Goal: Navigation & Orientation: Find specific page/section

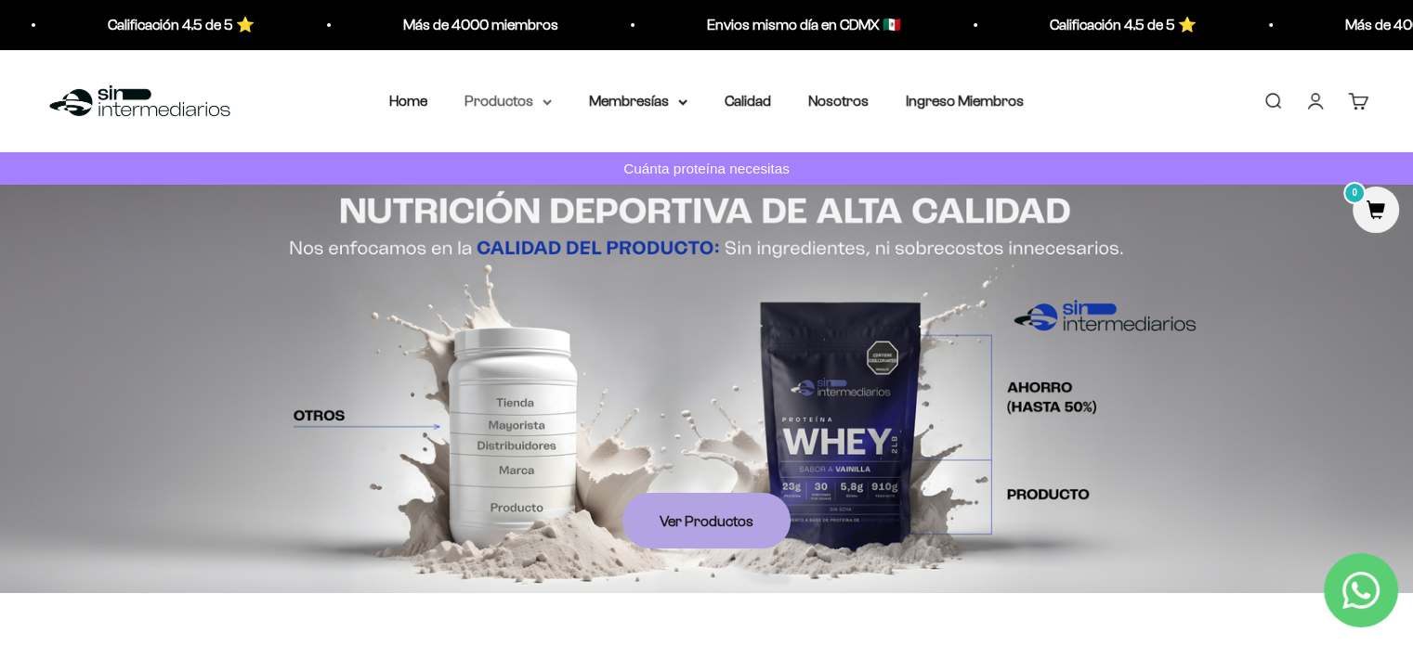
click at [509, 103] on summary "Productos" at bounding box center [507, 101] width 87 height 24
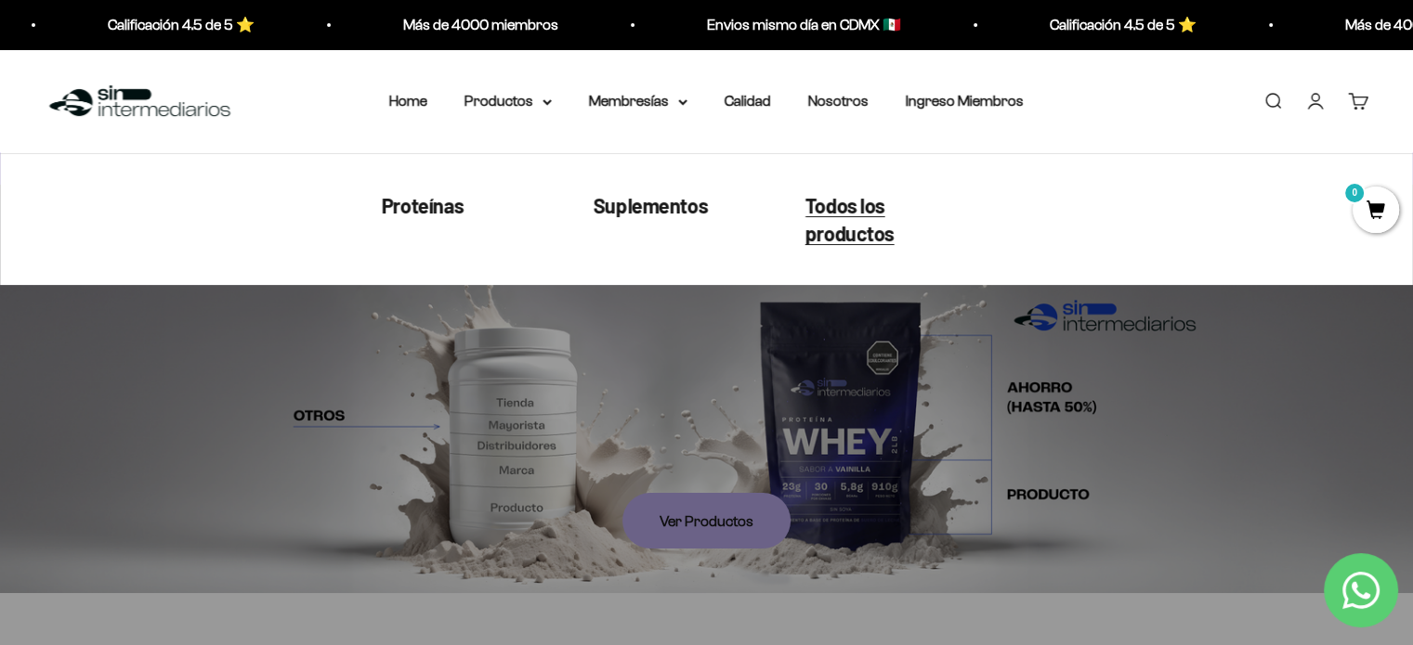
click at [841, 214] on span "Todos los productos" at bounding box center [849, 218] width 89 height 53
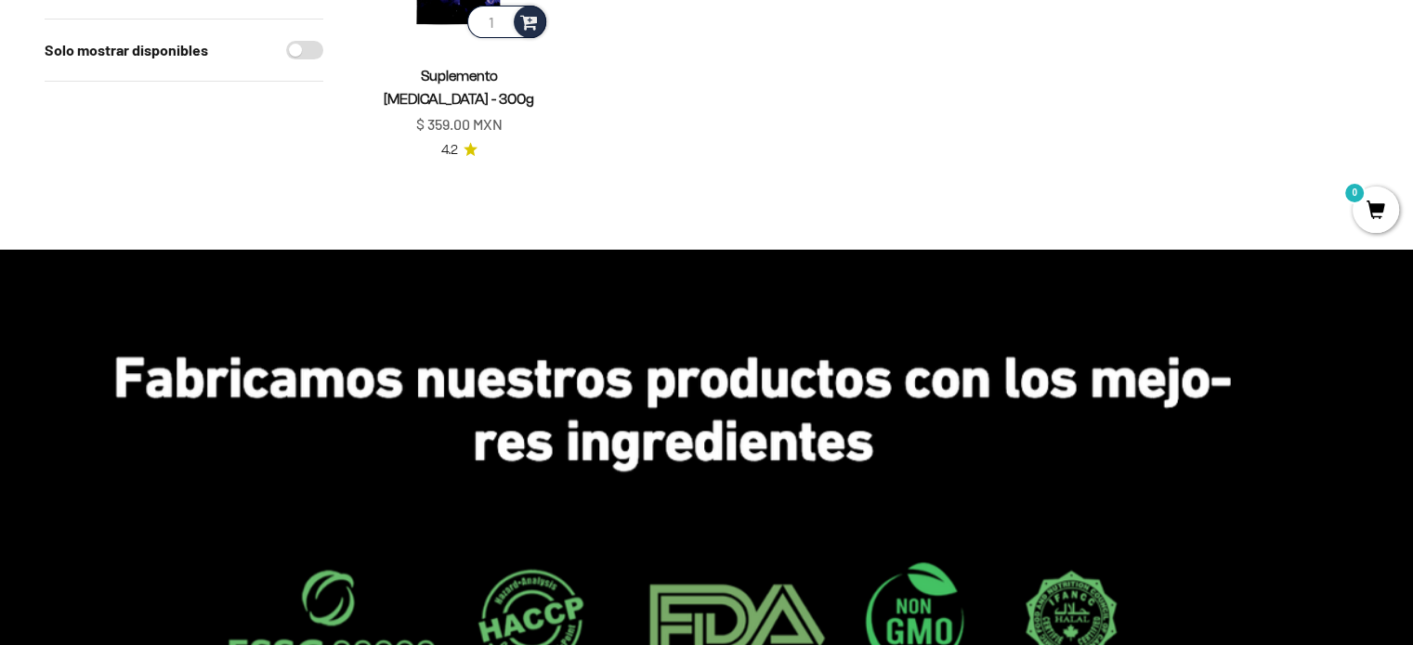
scroll to position [836, 0]
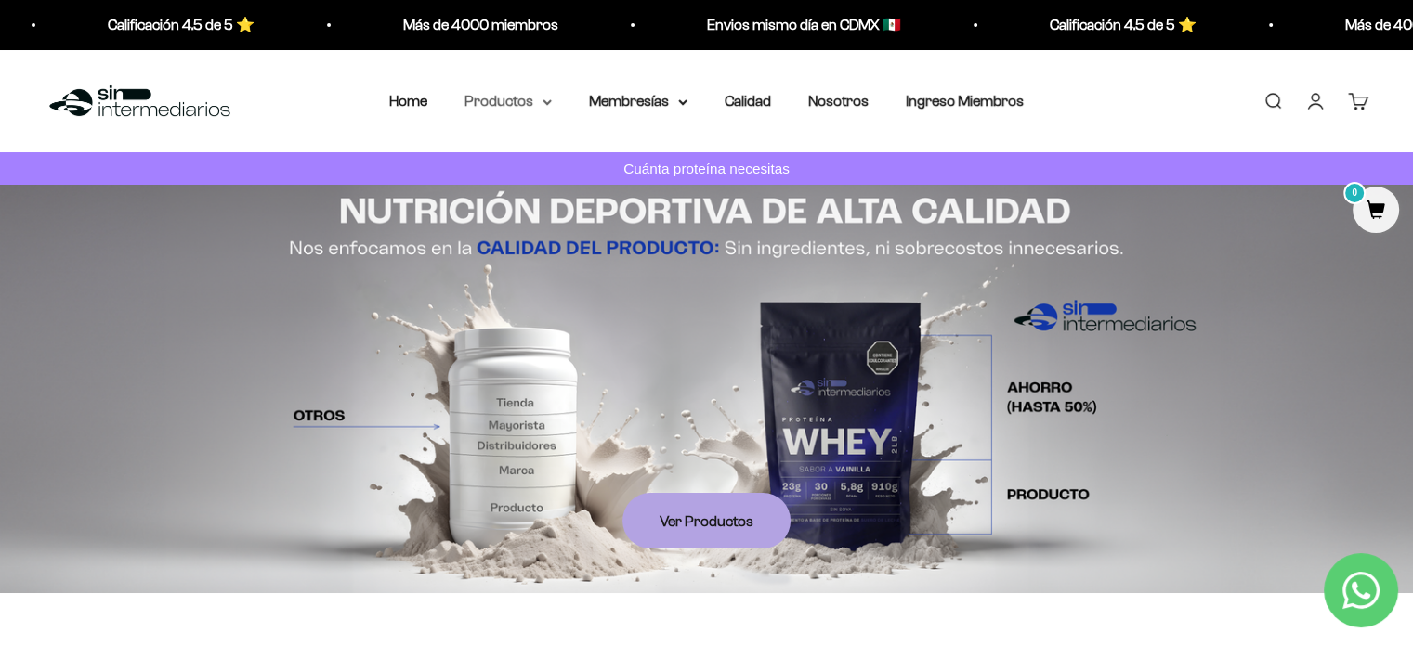
click at [524, 104] on summary "Productos" at bounding box center [507, 101] width 87 height 24
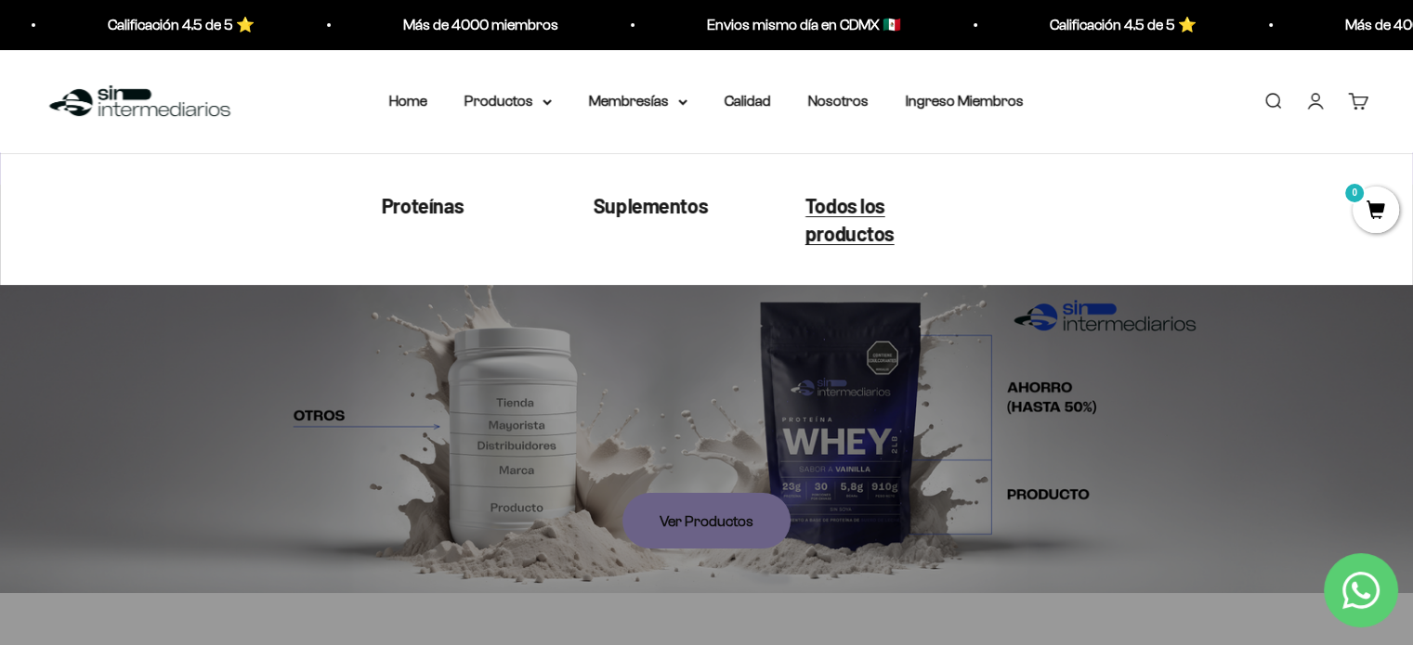
click at [824, 204] on span "Todos los productos" at bounding box center [849, 218] width 89 height 53
